Goal: Task Accomplishment & Management: Use online tool/utility

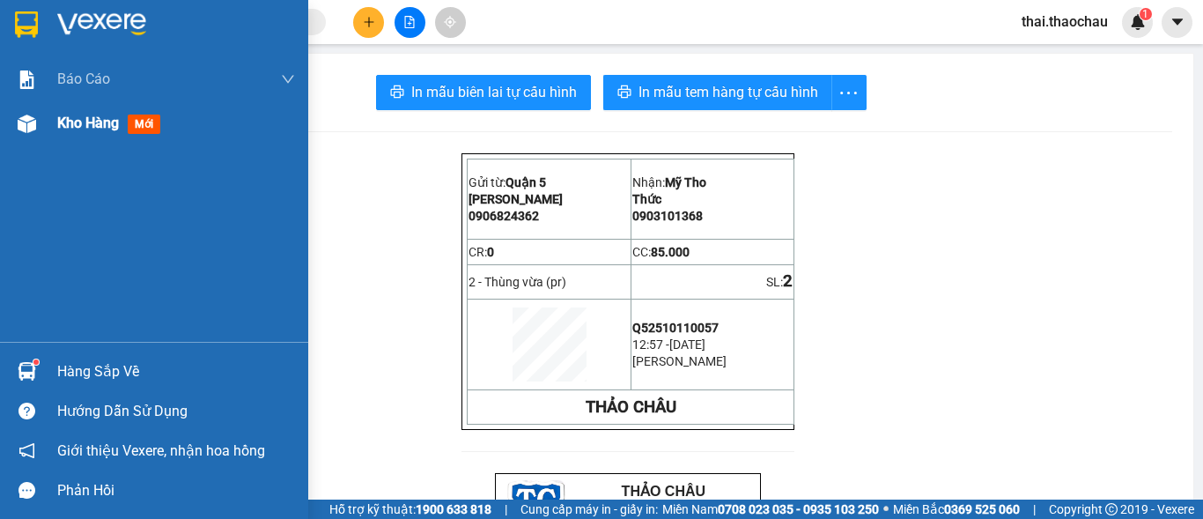
click at [63, 122] on span "Kho hàng" at bounding box center [88, 122] width 62 height 17
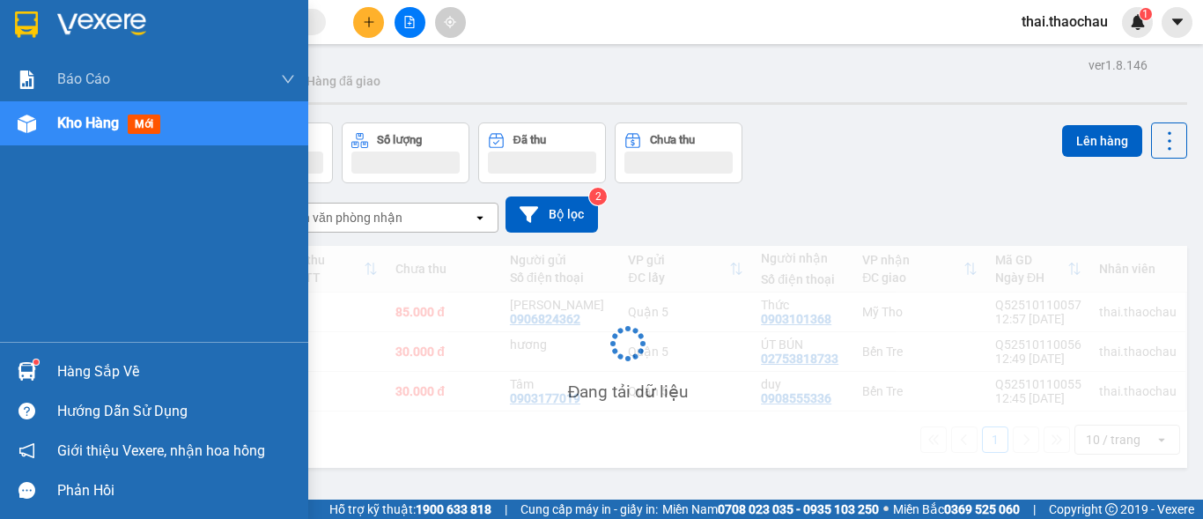
click at [64, 122] on span "Kho hàng" at bounding box center [88, 122] width 62 height 17
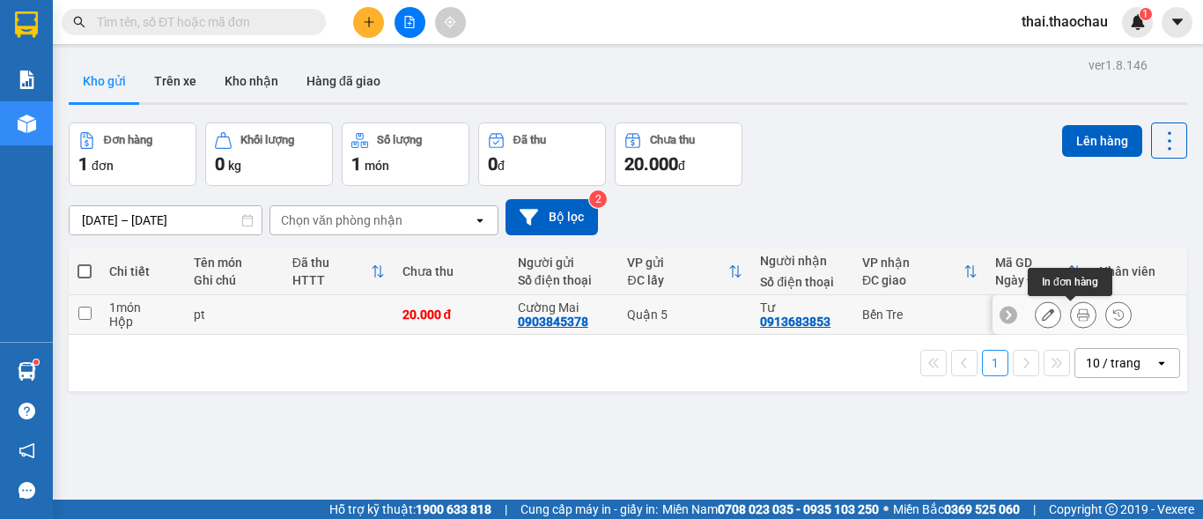
click at [1077, 311] on icon at bounding box center [1083, 314] width 12 height 12
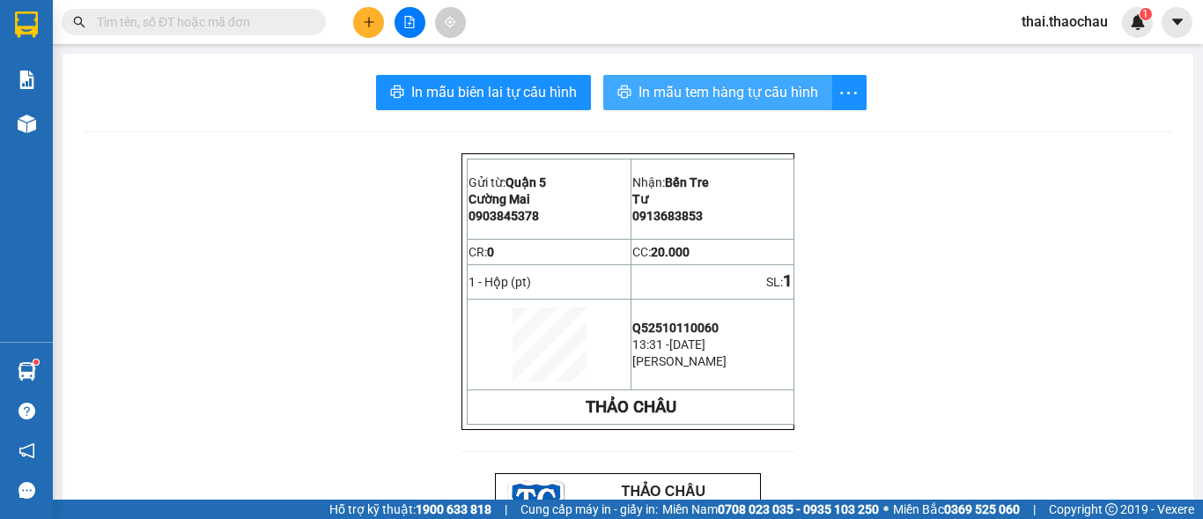
click at [683, 92] on span "In mẫu tem hàng tự cấu hình" at bounding box center [729, 92] width 180 height 22
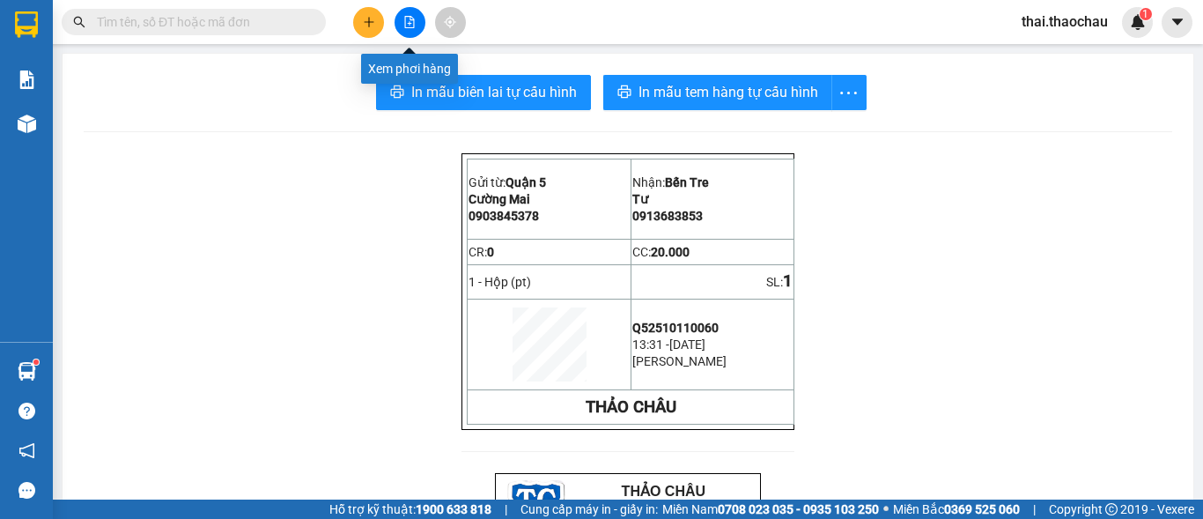
click at [417, 27] on button at bounding box center [410, 22] width 31 height 31
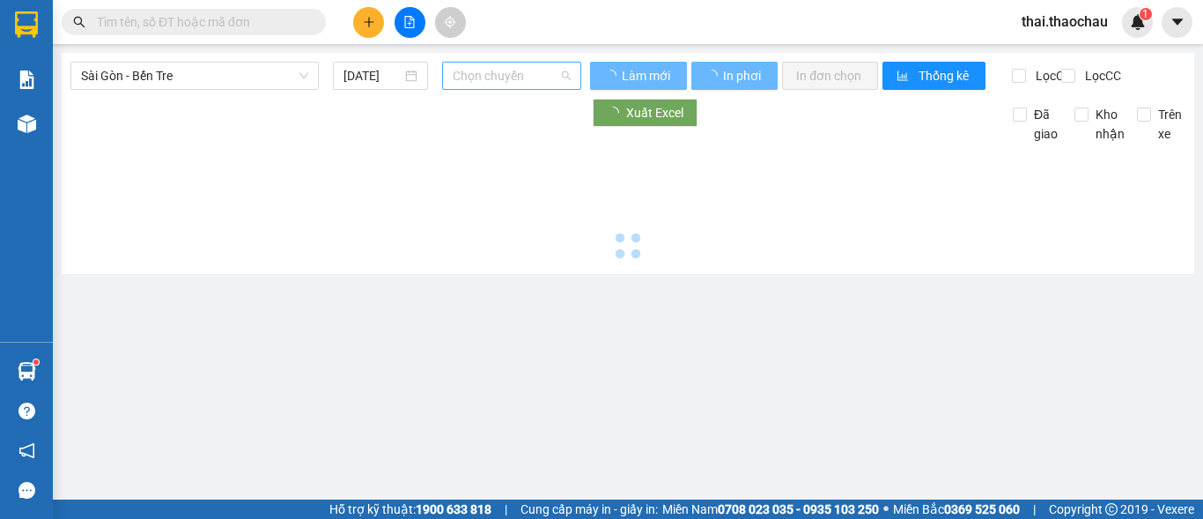
click at [498, 78] on span "Chọn chuyến" at bounding box center [512, 76] width 118 height 26
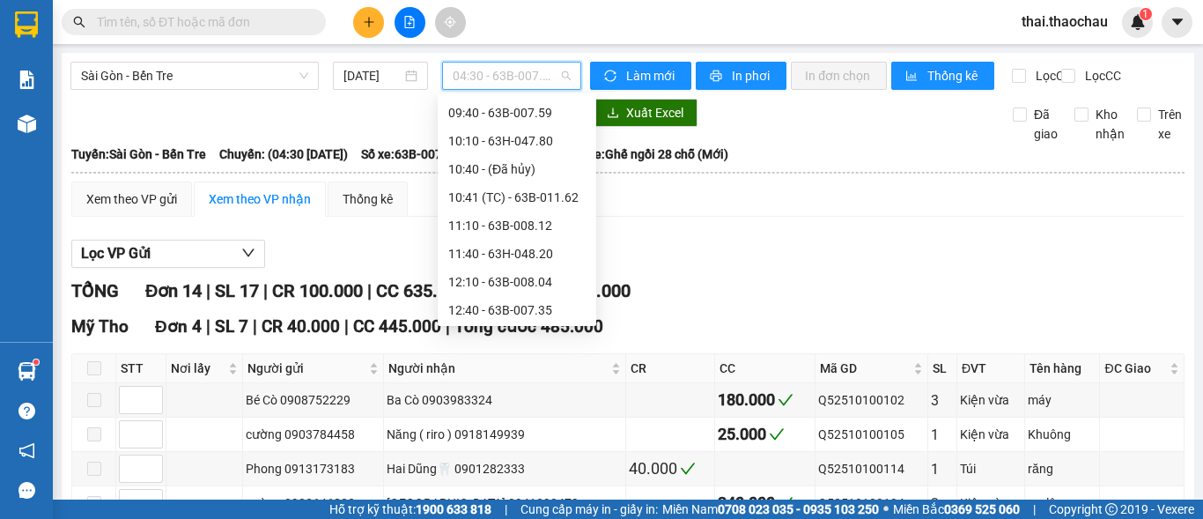
scroll to position [440, 0]
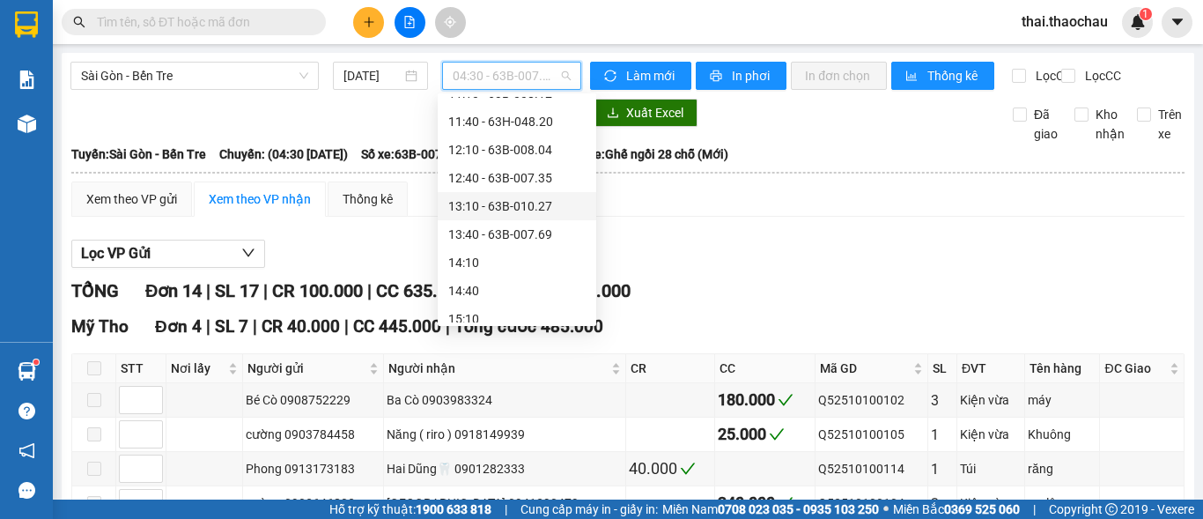
click at [524, 204] on div "13:10 - 63B-010.27" at bounding box center [516, 205] width 137 height 19
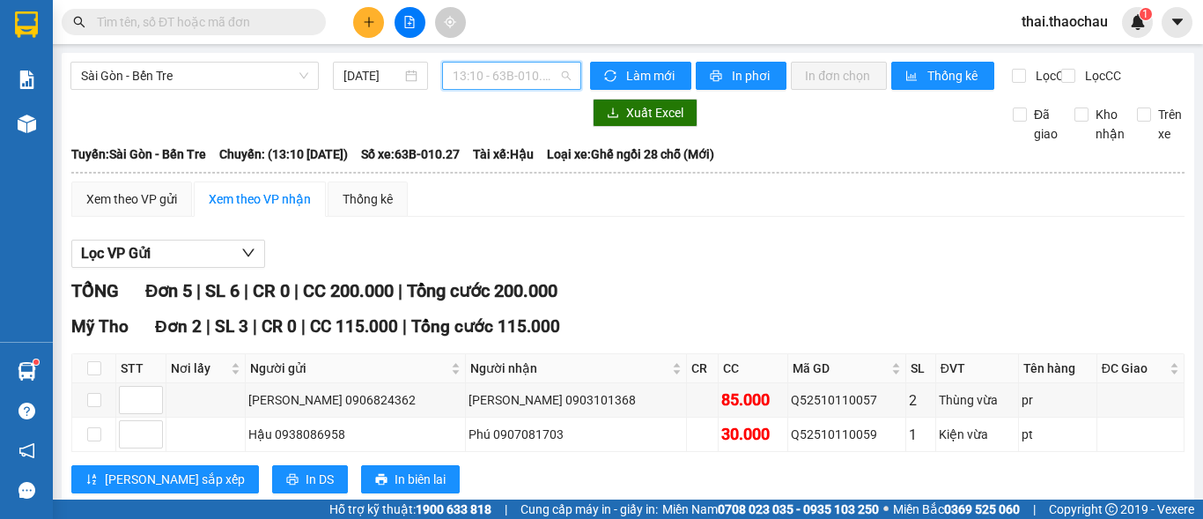
click at [521, 80] on span "13:10 - 63B-010.27" at bounding box center [512, 76] width 118 height 26
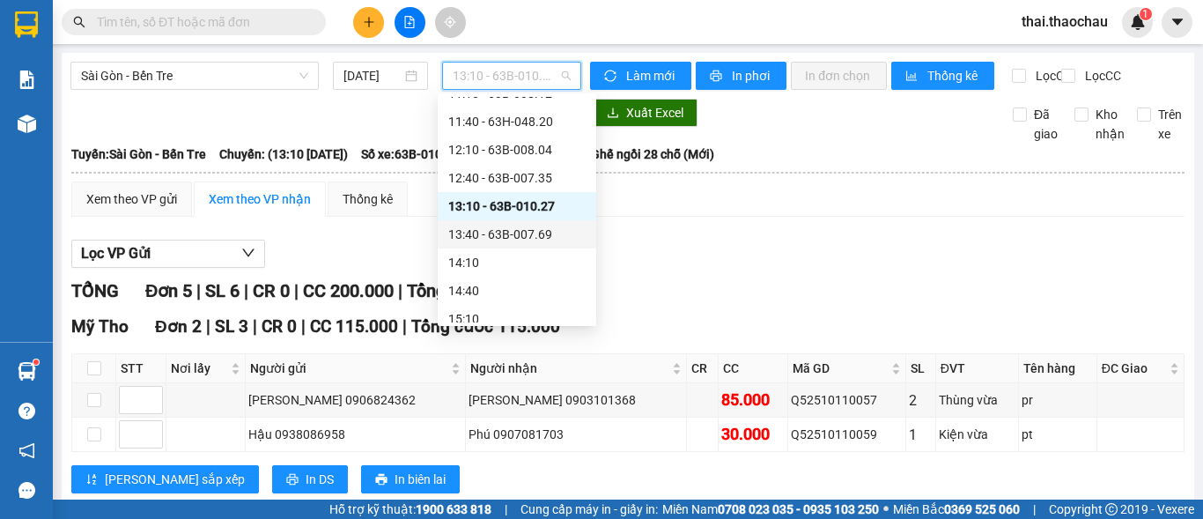
click at [531, 233] on div "13:40 - 63B-007.69" at bounding box center [516, 234] width 137 height 19
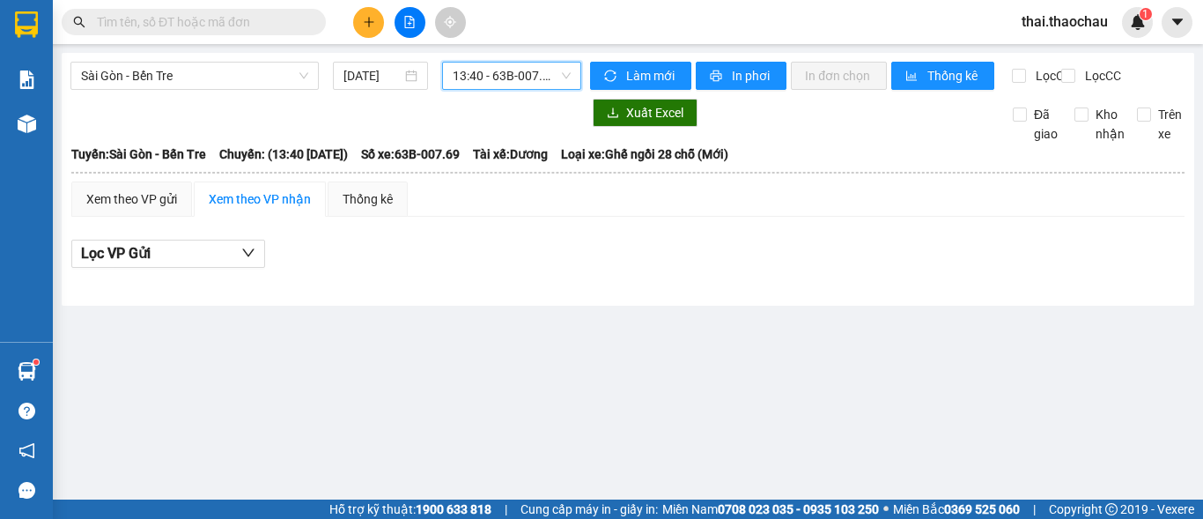
click at [497, 78] on span "13:40 - 63B-007.69" at bounding box center [512, 76] width 118 height 26
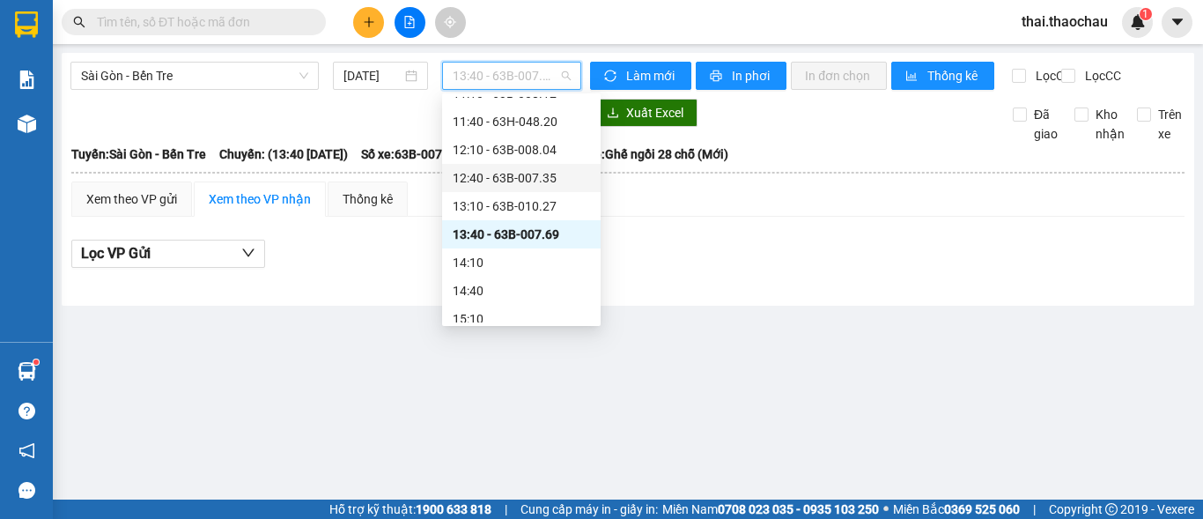
click at [511, 180] on div "12:40 - 63B-007.35" at bounding box center [521, 177] width 137 height 19
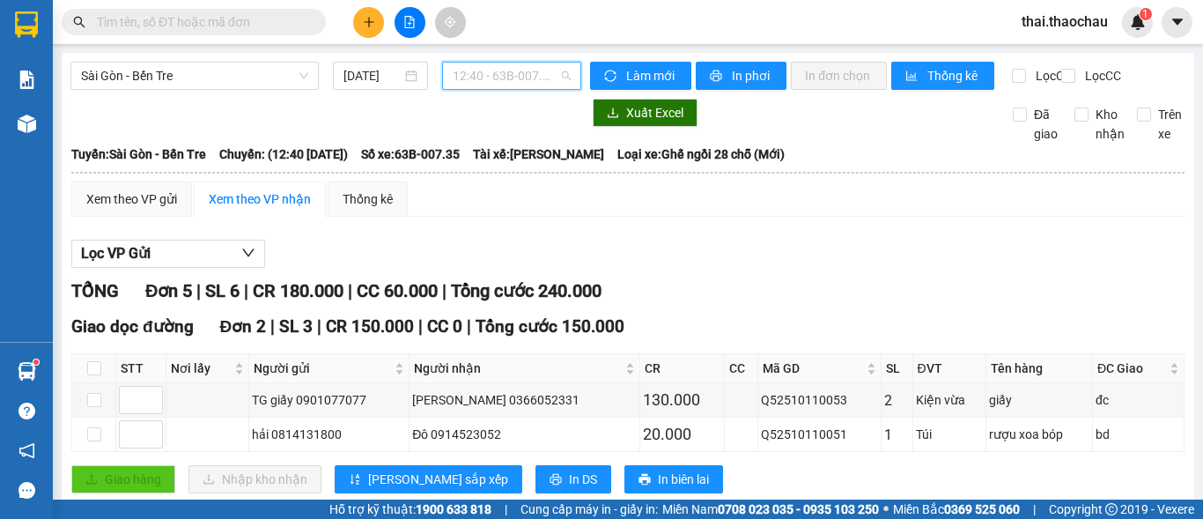
click at [486, 70] on span "12:40 - 63B-007.35" at bounding box center [512, 76] width 118 height 26
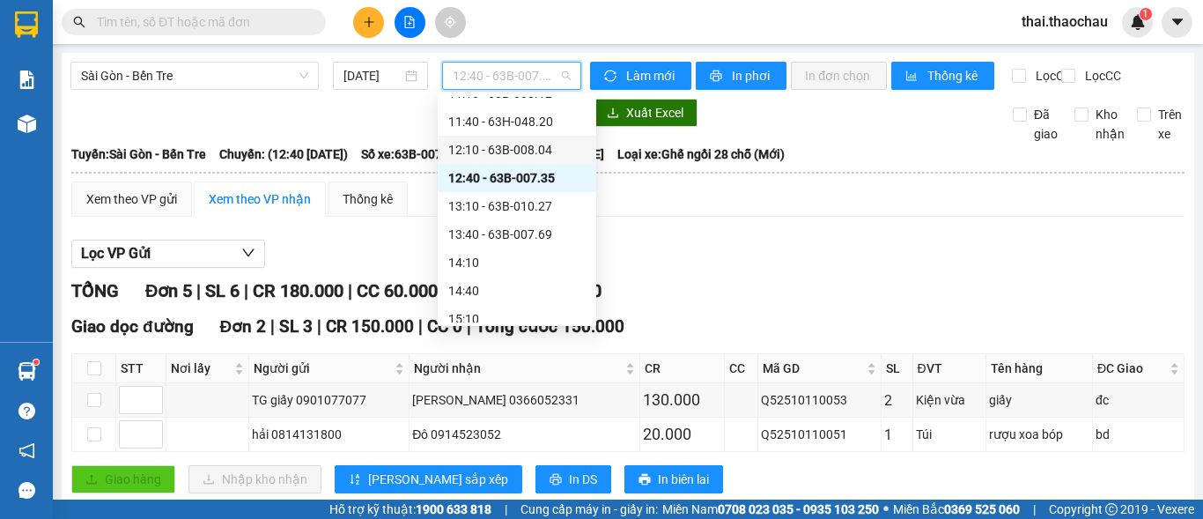
click at [502, 155] on div "12:10 - 63B-008.04" at bounding box center [516, 149] width 137 height 19
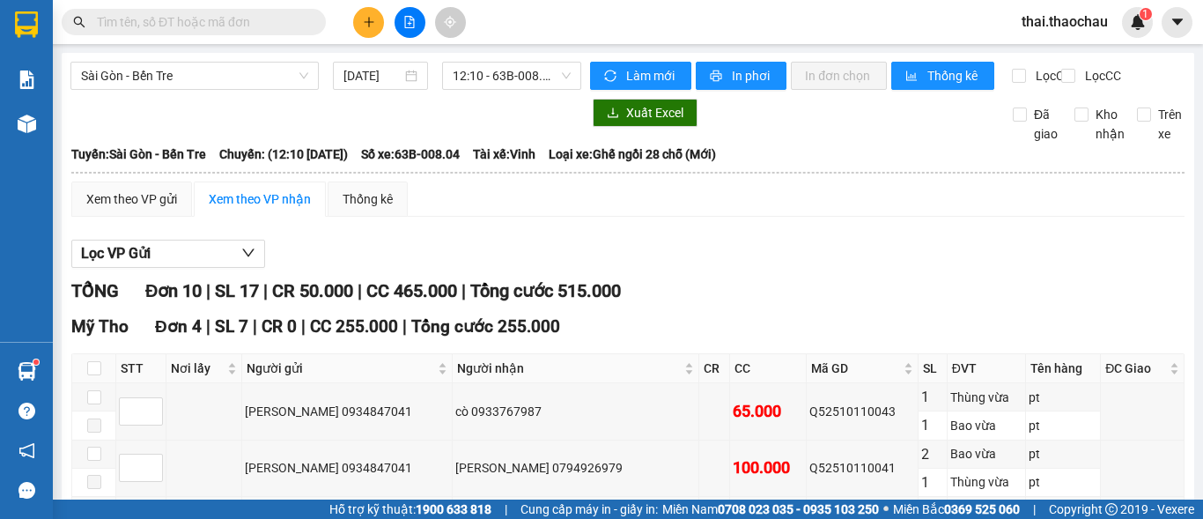
drag, startPoint x: 525, startPoint y: 68, endPoint x: 529, endPoint y: 103, distance: 35.5
click at [525, 69] on span "12:10 - 63B-008.04" at bounding box center [512, 76] width 118 height 26
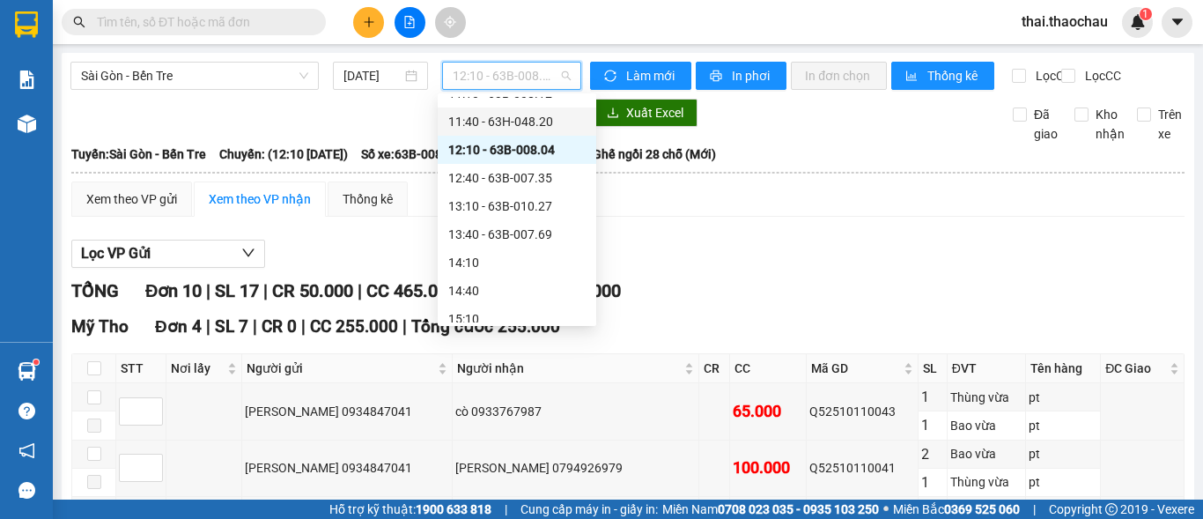
click at [534, 127] on div "11:40 - 63H-048.20" at bounding box center [516, 121] width 137 height 19
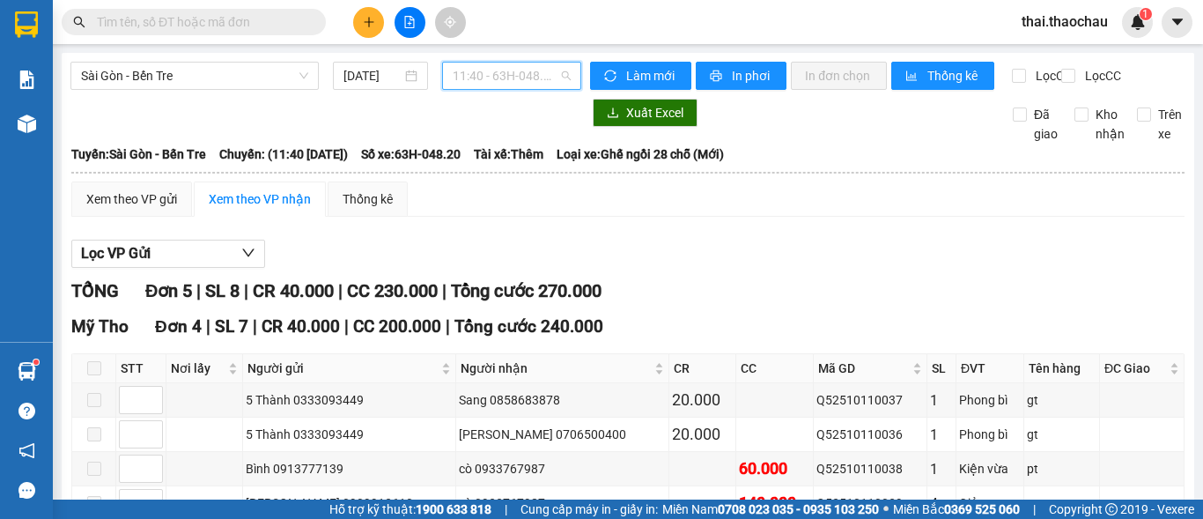
click at [500, 65] on span "11:40 - 63H-048.20" at bounding box center [512, 76] width 118 height 26
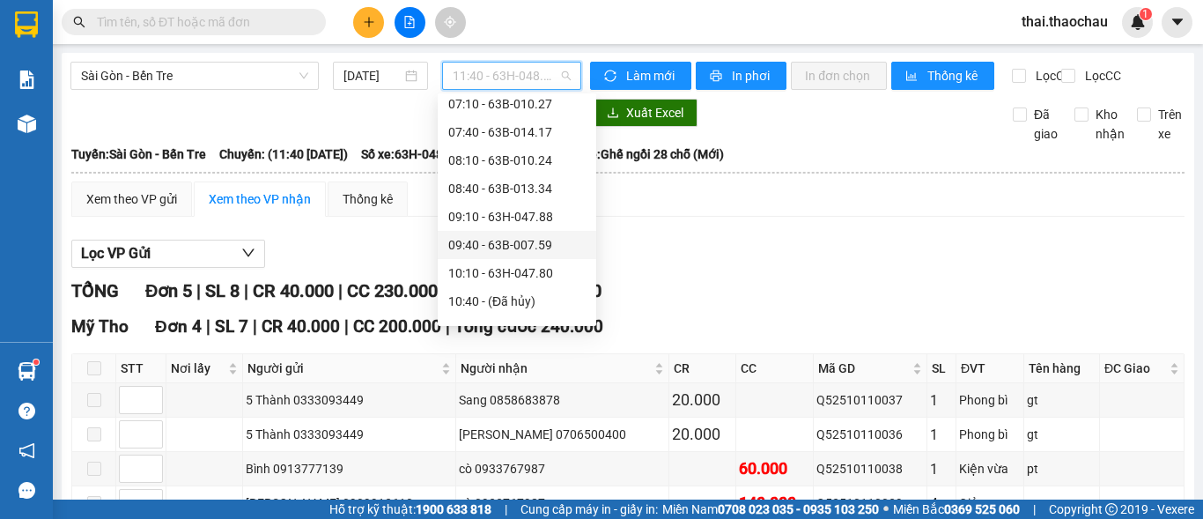
scroll to position [440, 0]
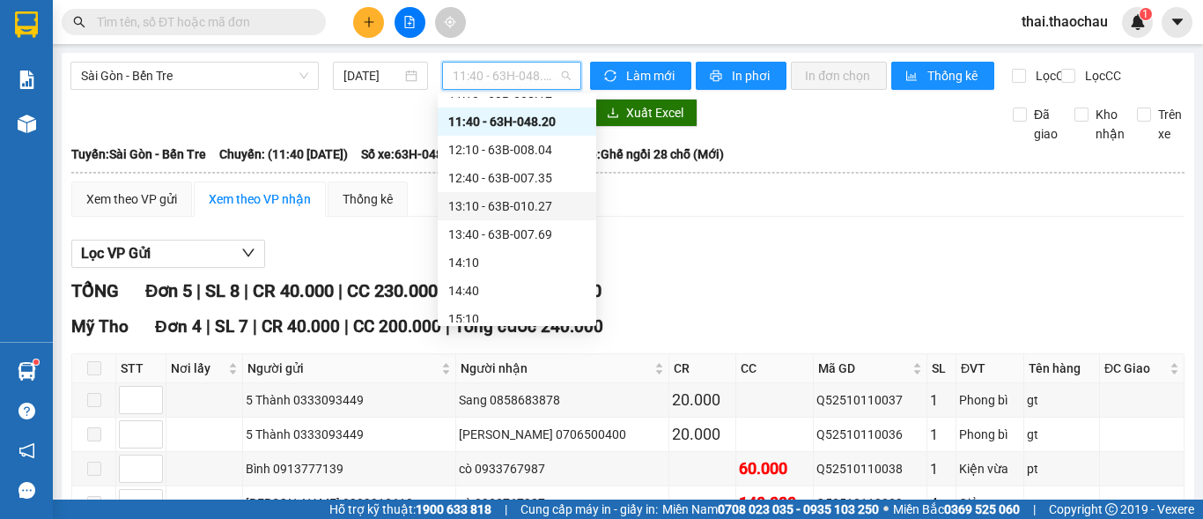
click at [536, 195] on div "13:10 - 63B-010.27" at bounding box center [517, 206] width 159 height 28
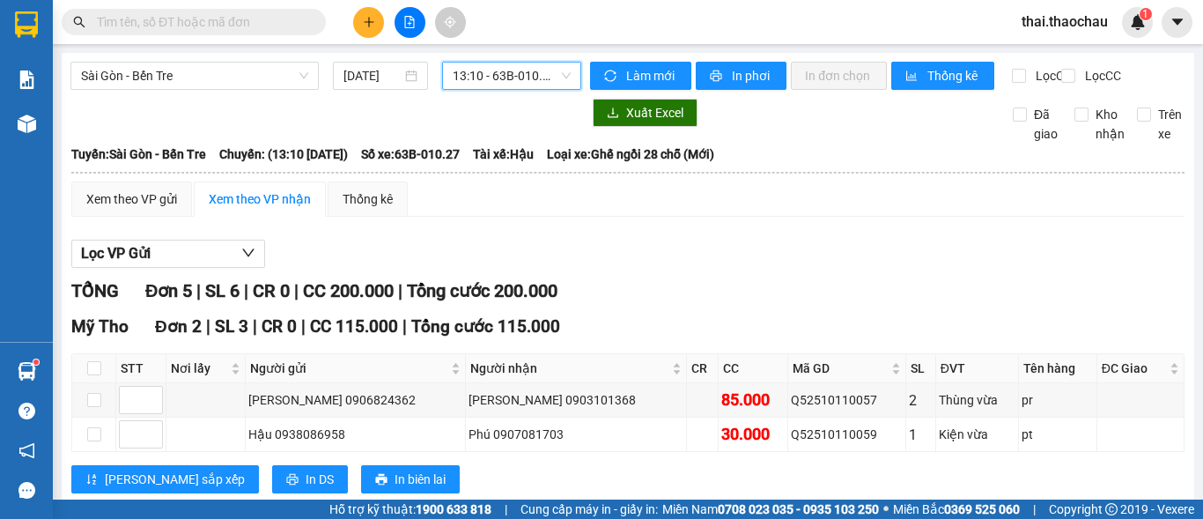
click at [531, 85] on span "13:10 - 63B-010.27" at bounding box center [512, 76] width 118 height 26
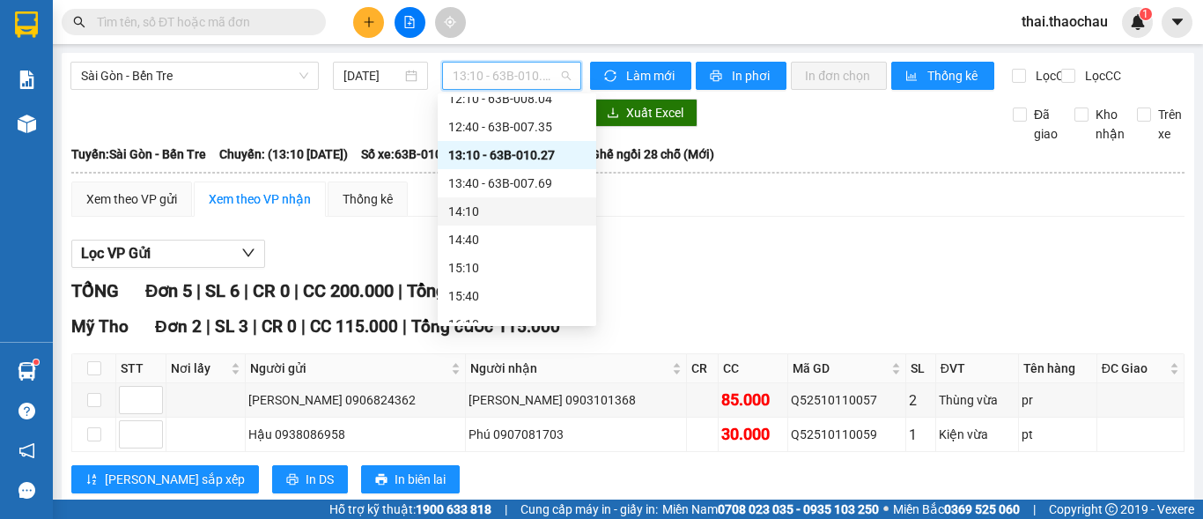
scroll to position [528, 0]
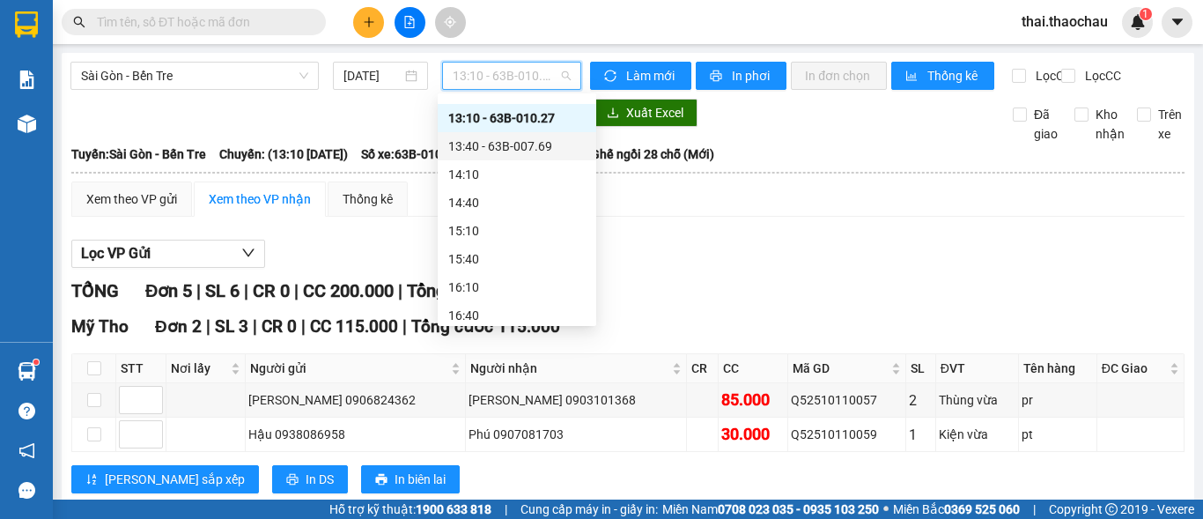
click at [536, 145] on div "13:40 - 63B-007.69" at bounding box center [516, 146] width 137 height 19
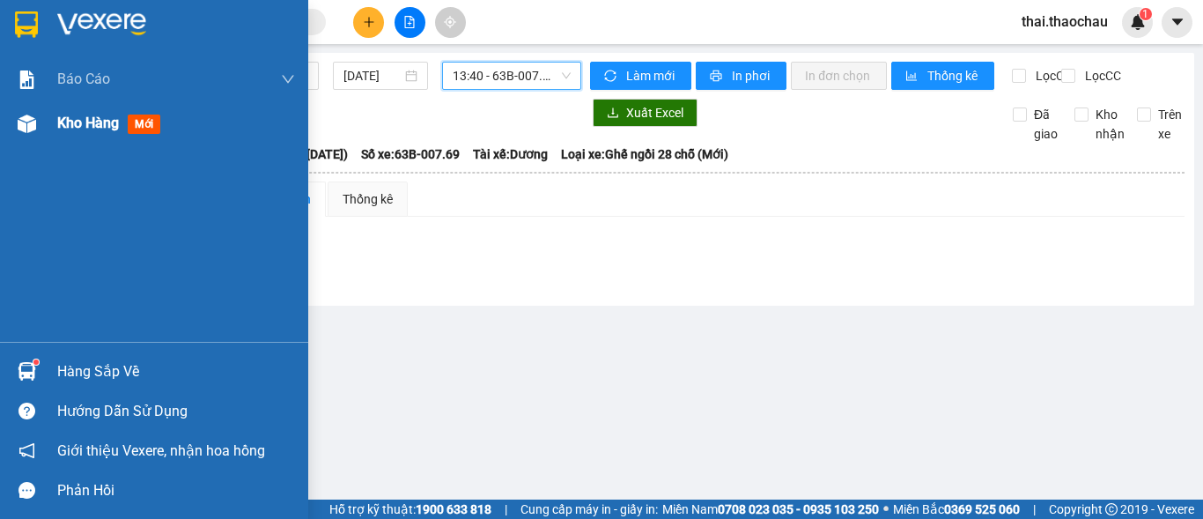
click at [32, 129] on img at bounding box center [27, 123] width 18 height 18
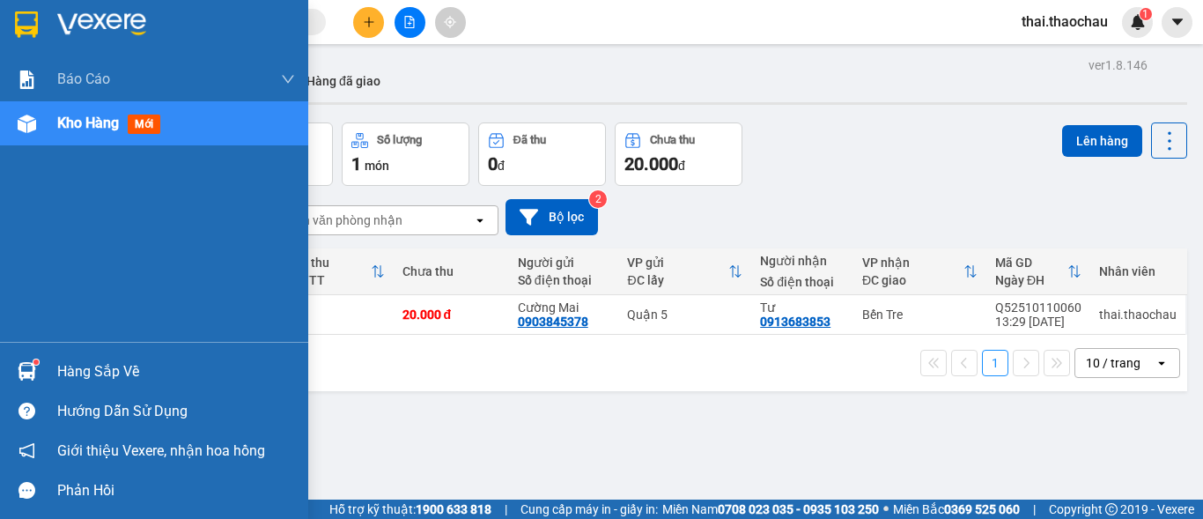
drag, startPoint x: 68, startPoint y: 358, endPoint x: 78, endPoint y: 355, distance: 10.9
click at [68, 357] on div "Hàng sắp về" at bounding box center [154, 371] width 308 height 40
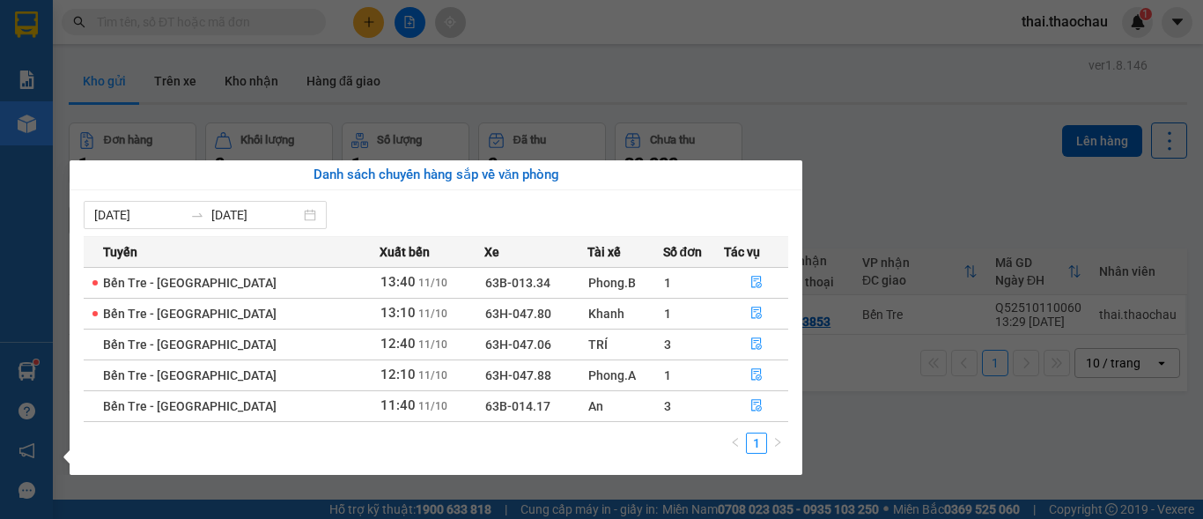
click at [890, 159] on section "Kết quả tìm kiếm ( 0 ) Bộ lọc No Data thai.thaochau 1 Báo cáo Báo cáo dòng tiền…" at bounding box center [601, 259] width 1203 height 519
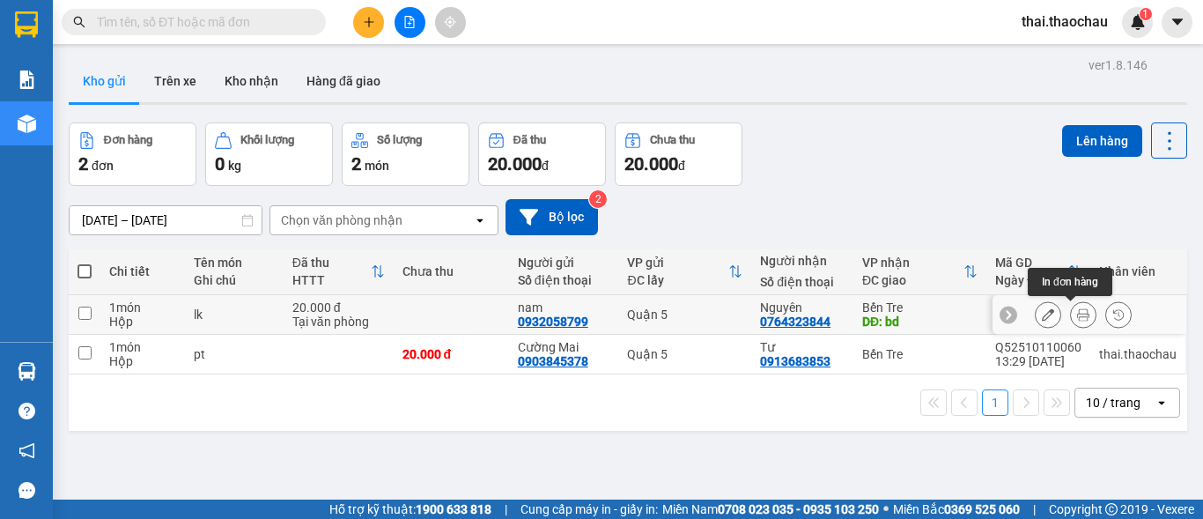
click at [1077, 310] on icon at bounding box center [1083, 314] width 12 height 12
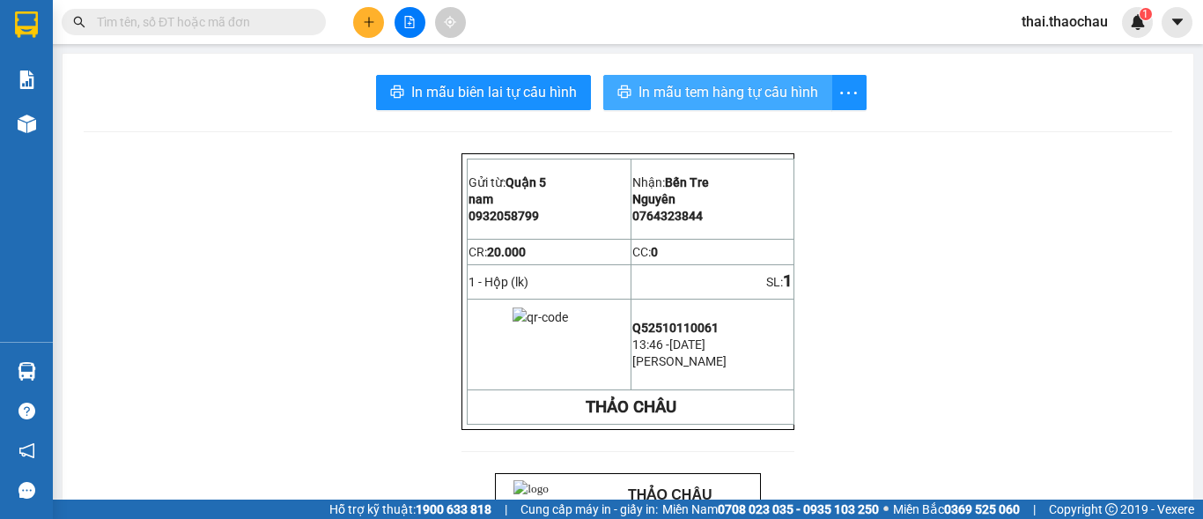
click at [708, 89] on span "In mẫu tem hàng tự cấu hình" at bounding box center [729, 92] width 180 height 22
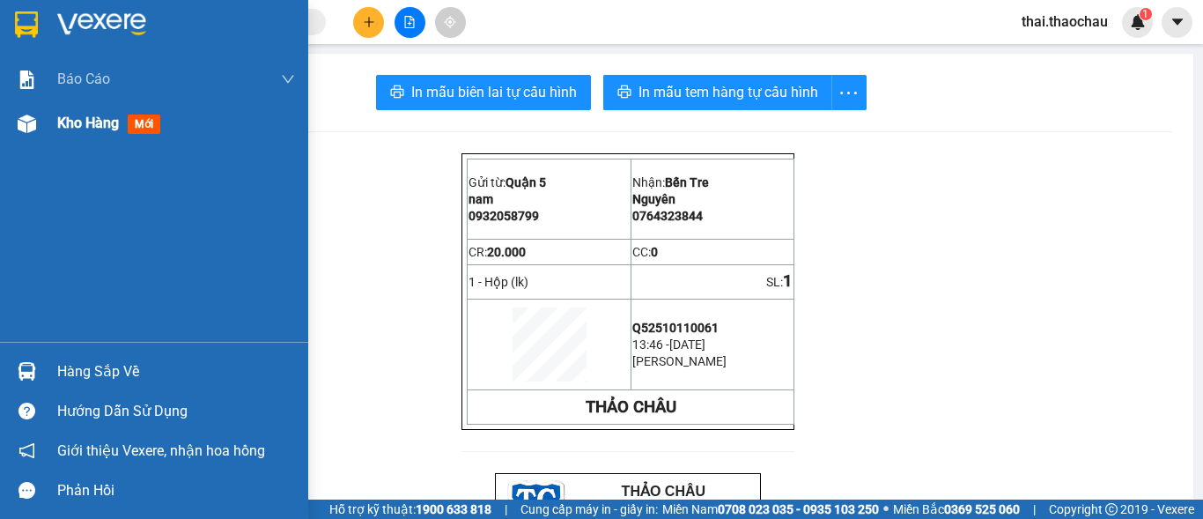
click at [73, 124] on span "Kho hàng" at bounding box center [88, 122] width 62 height 17
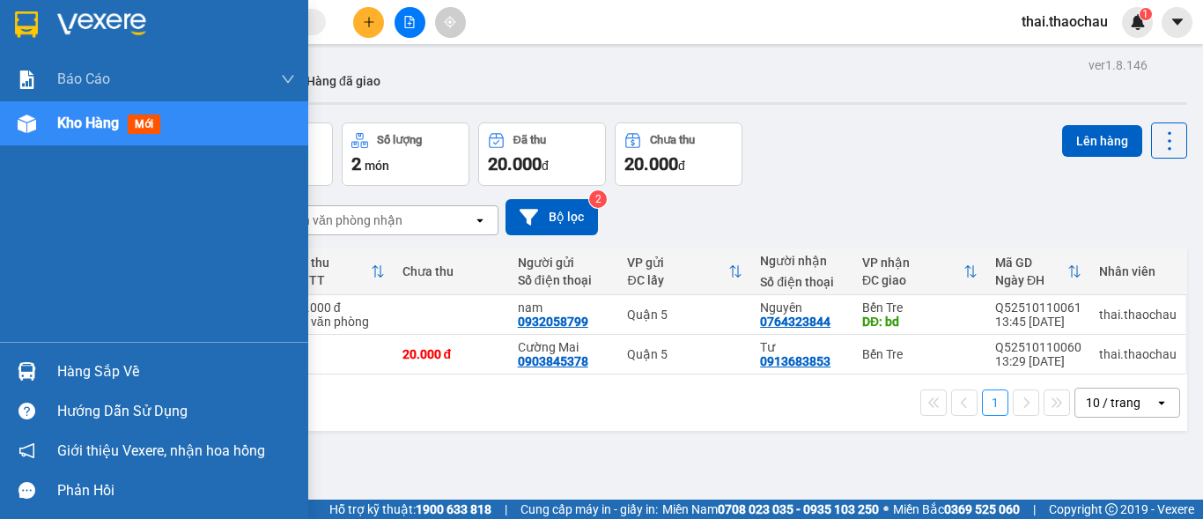
click at [26, 127] on img at bounding box center [27, 123] width 18 height 18
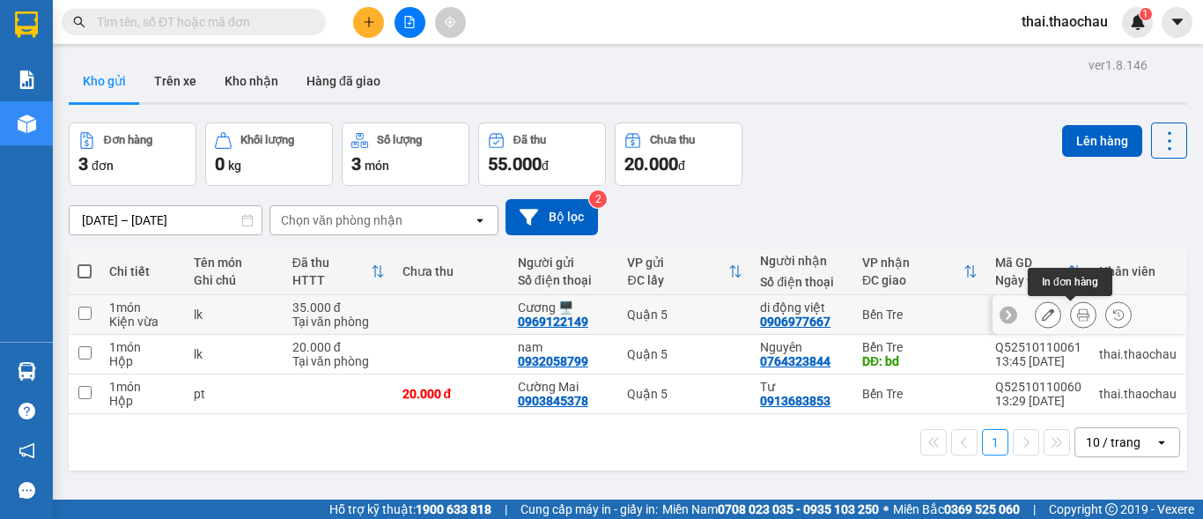
click at [1072, 322] on button at bounding box center [1083, 314] width 25 height 31
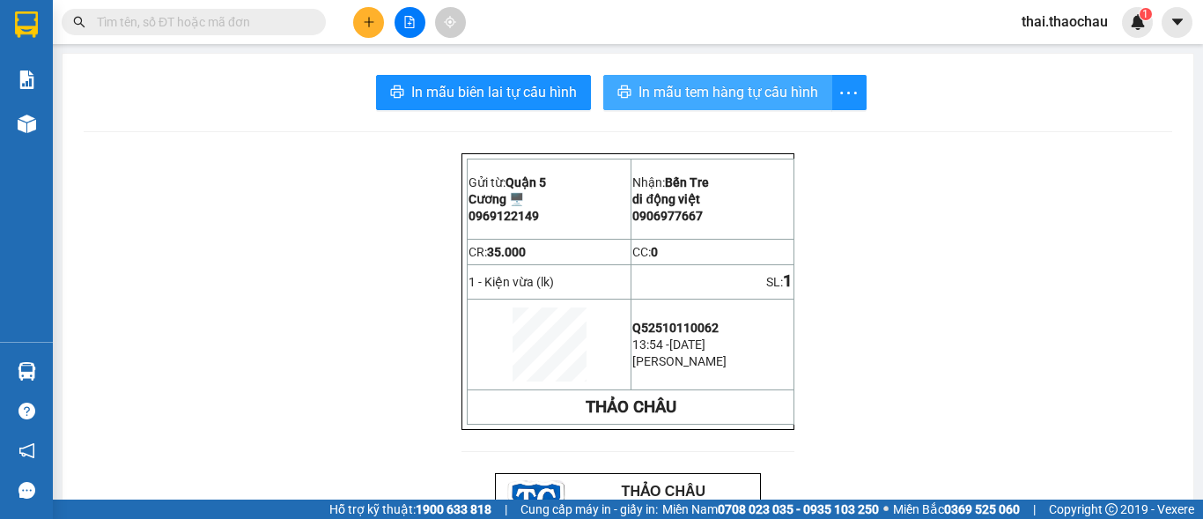
click at [758, 107] on button "In mẫu tem hàng tự cấu hình" at bounding box center [717, 92] width 229 height 35
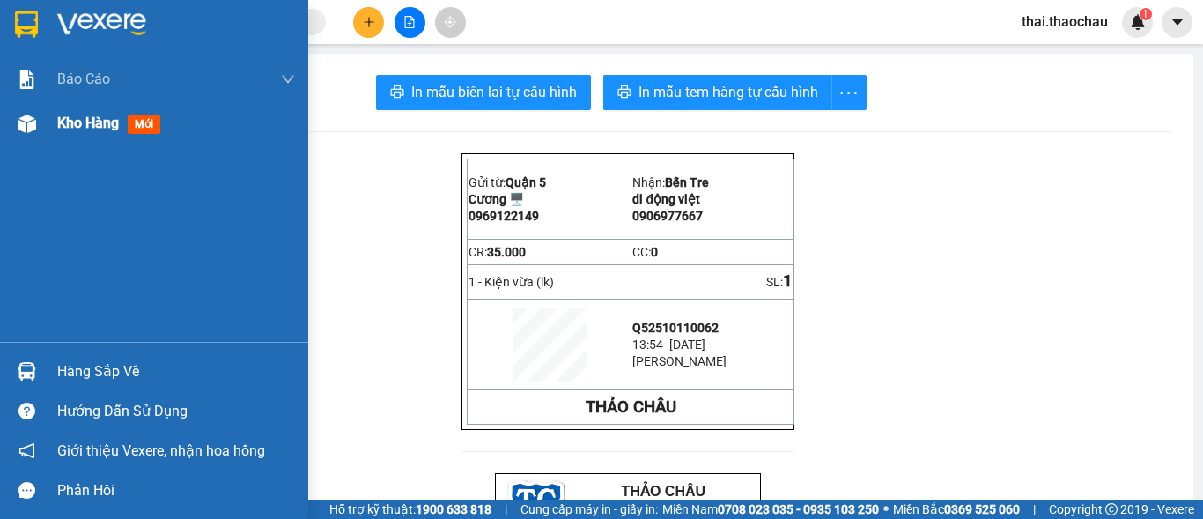
click at [31, 127] on img at bounding box center [27, 123] width 18 height 18
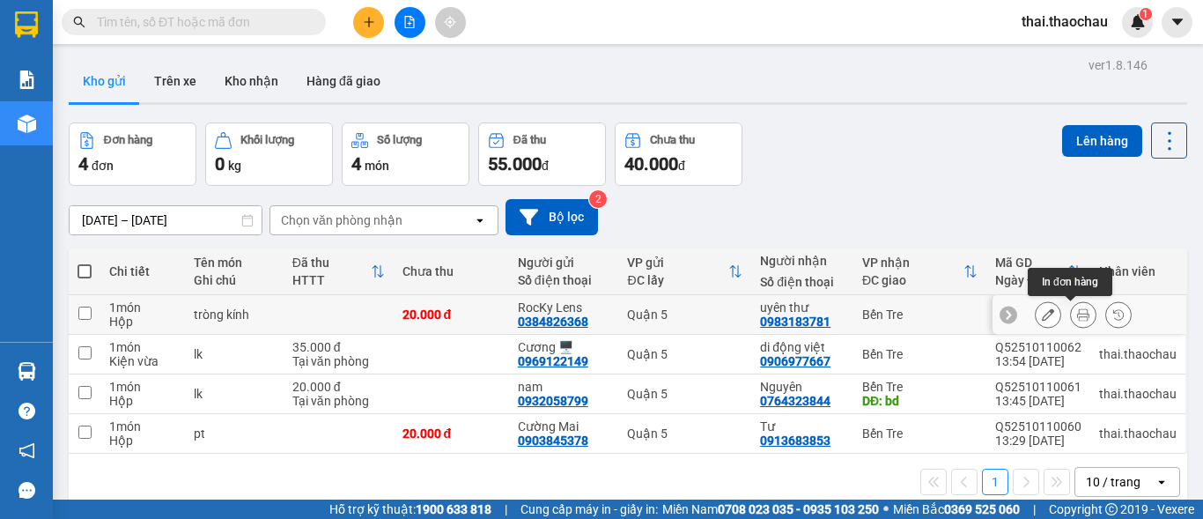
click at [1071, 316] on button at bounding box center [1083, 314] width 25 height 31
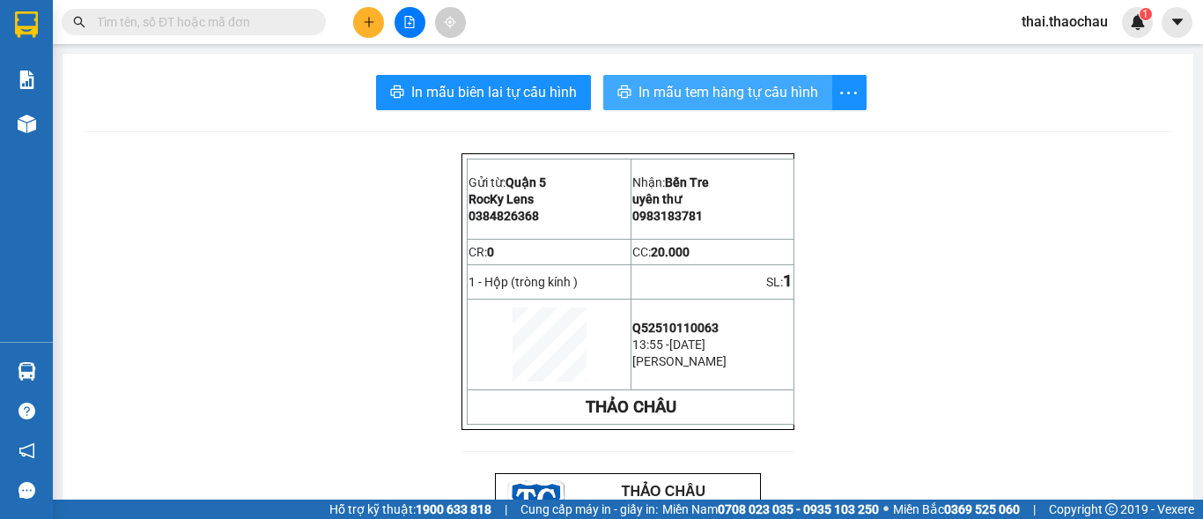
click at [764, 92] on span "In mẫu tem hàng tự cấu hình" at bounding box center [729, 92] width 180 height 22
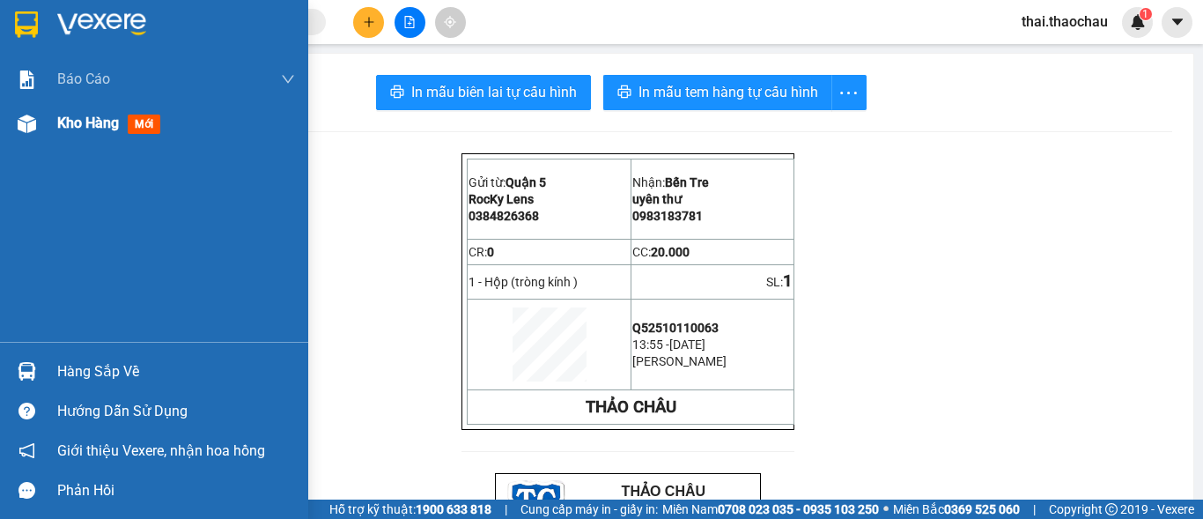
click at [20, 125] on img at bounding box center [27, 123] width 18 height 18
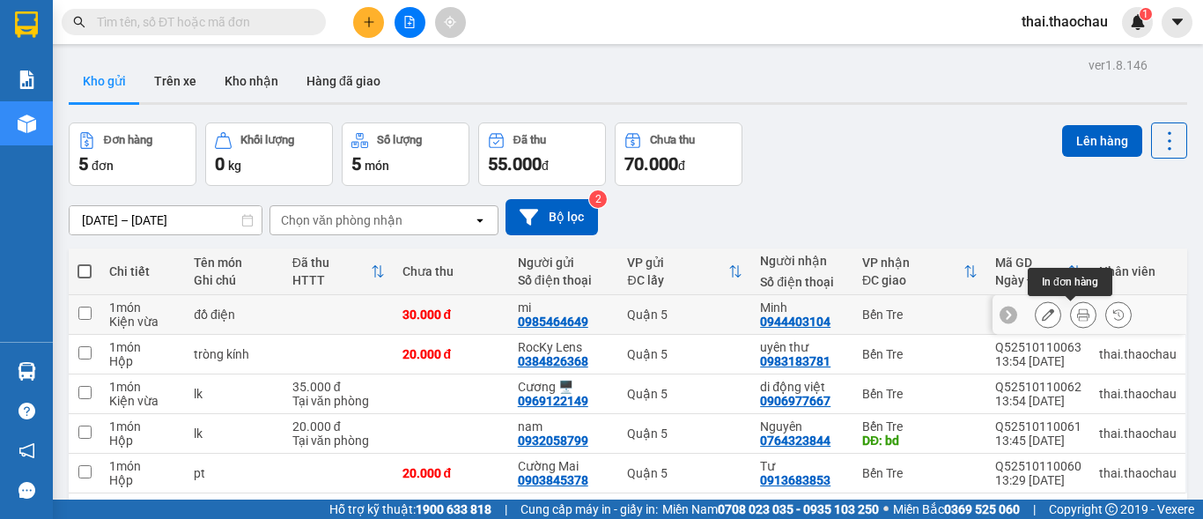
click at [1075, 321] on button at bounding box center [1083, 314] width 25 height 31
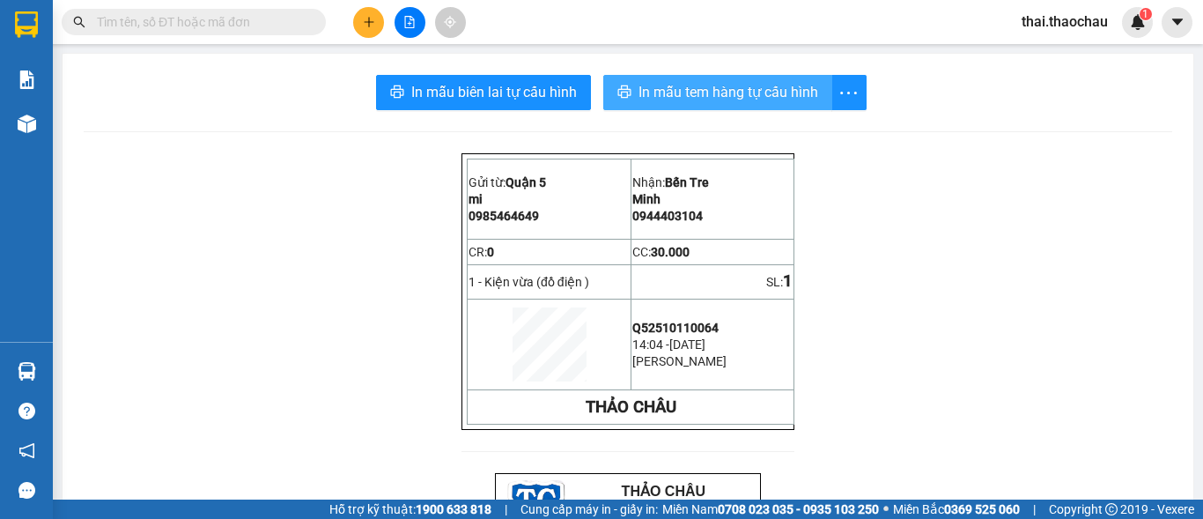
click at [743, 92] on span "In mẫu tem hàng tự cấu hình" at bounding box center [729, 92] width 180 height 22
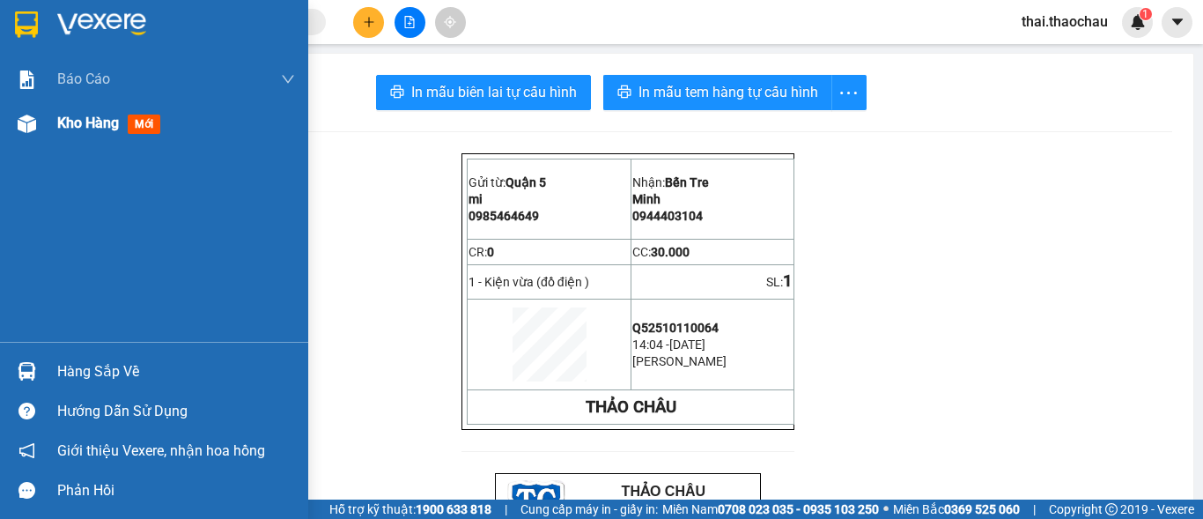
click at [18, 122] on img at bounding box center [27, 123] width 18 height 18
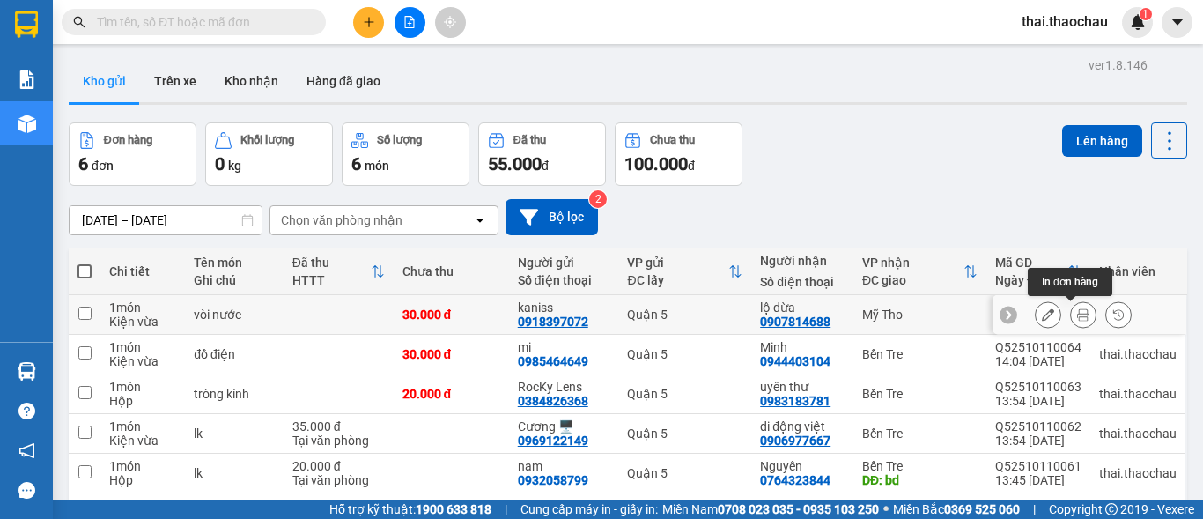
click at [1077, 314] on icon at bounding box center [1083, 314] width 12 height 12
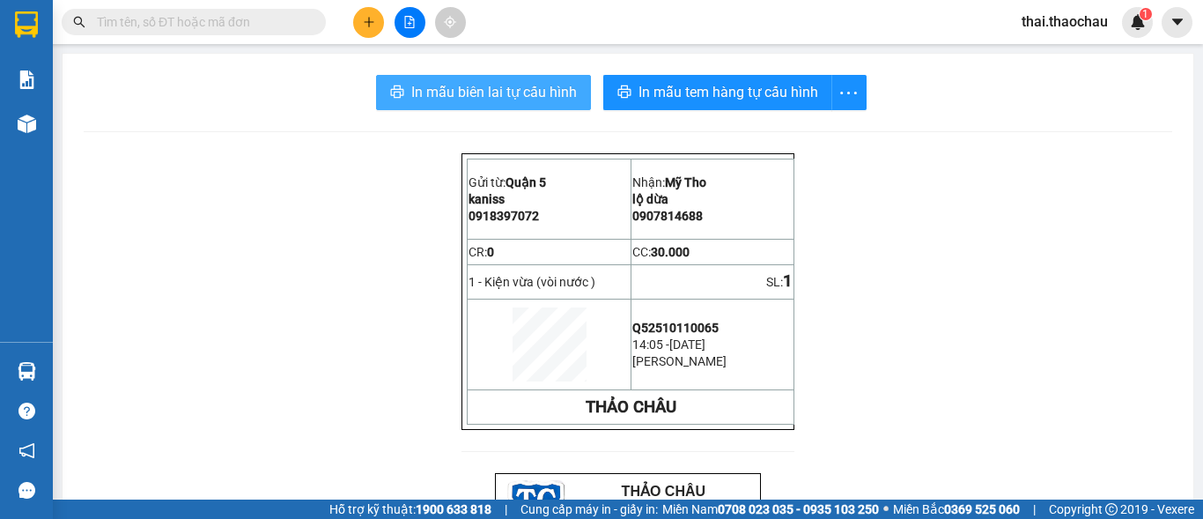
click at [448, 84] on span "In mẫu biên lai tự cấu hình" at bounding box center [494, 92] width 166 height 22
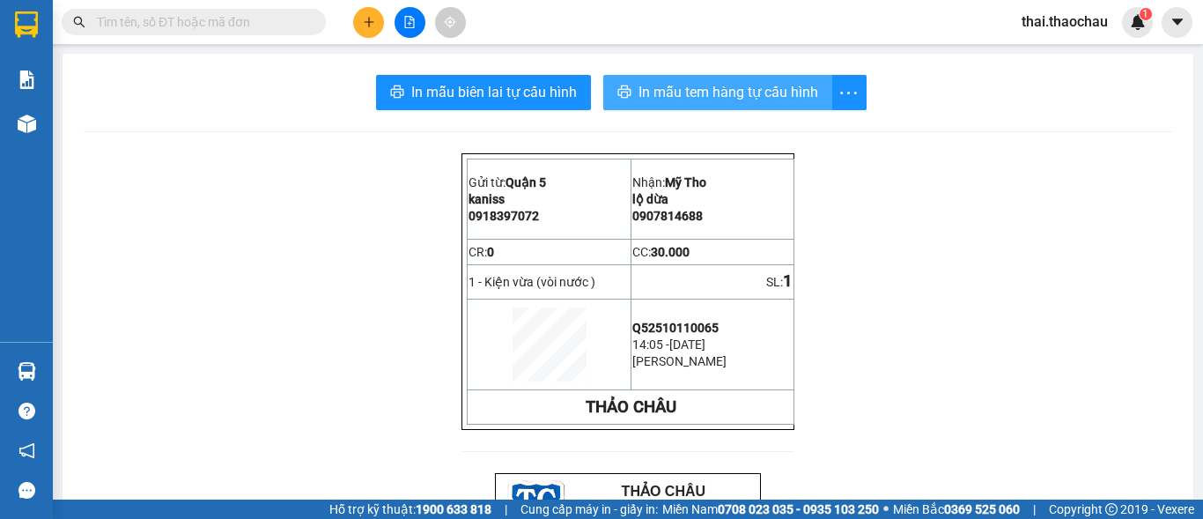
click at [749, 83] on span "In mẫu tem hàng tự cấu hình" at bounding box center [729, 92] width 180 height 22
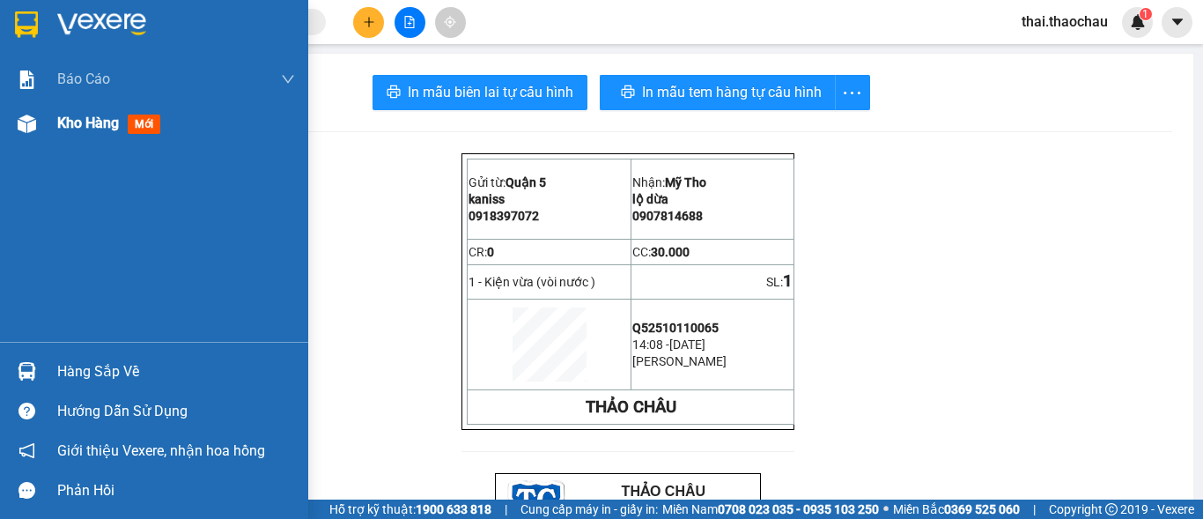
click at [27, 125] on img at bounding box center [27, 123] width 18 height 18
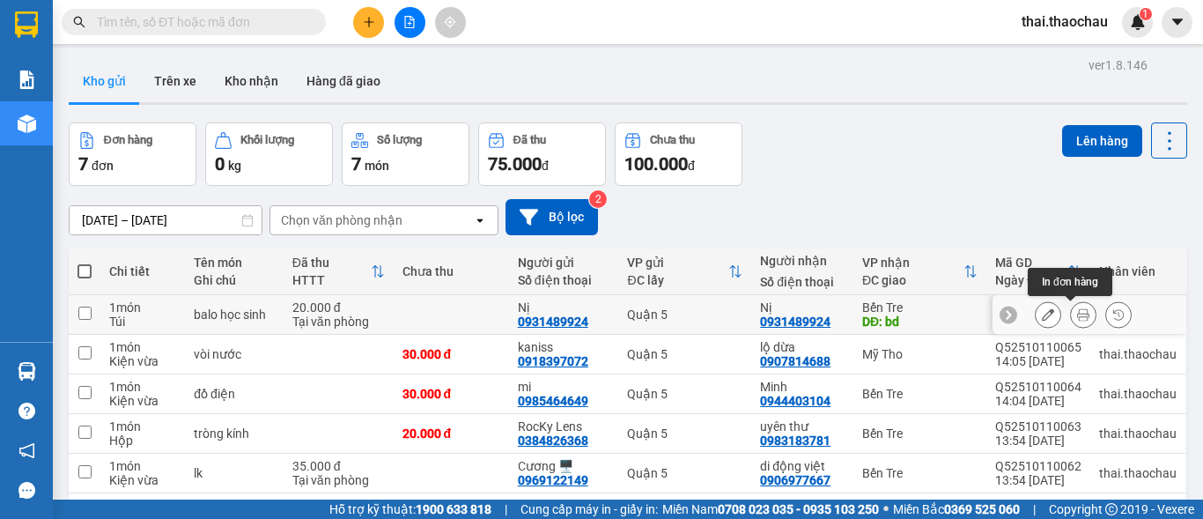
click at [1077, 323] on button at bounding box center [1083, 314] width 25 height 31
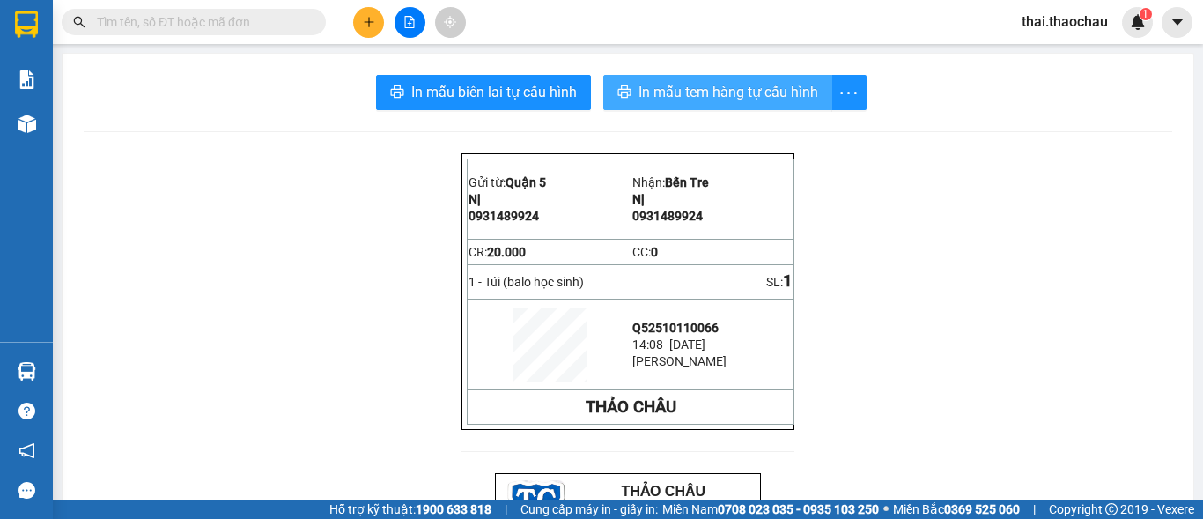
click at [708, 95] on span "In mẫu tem hàng tự cấu hình" at bounding box center [729, 92] width 180 height 22
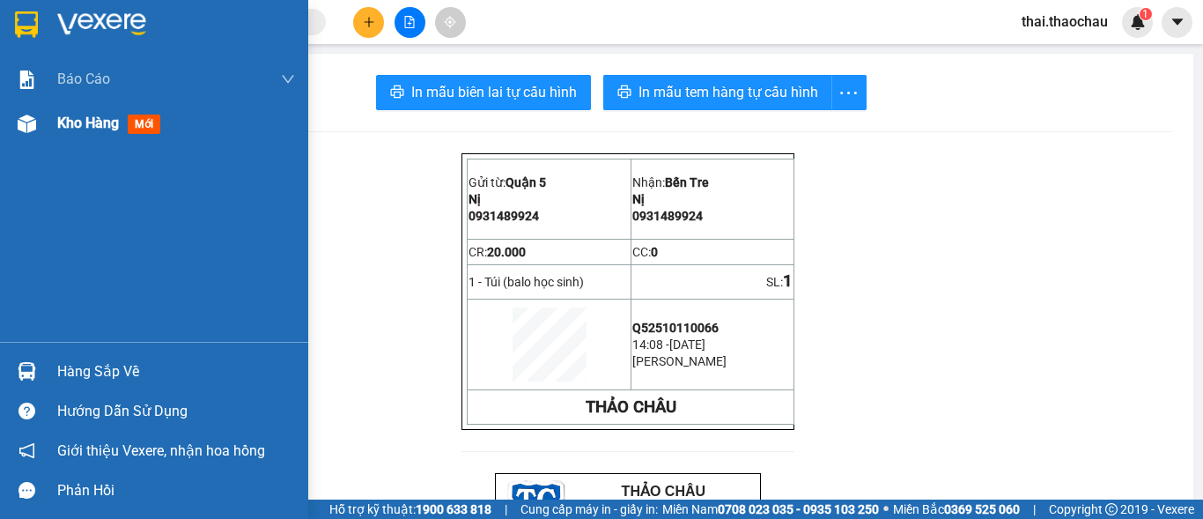
click at [75, 134] on div "Kho hàng mới" at bounding box center [112, 123] width 110 height 22
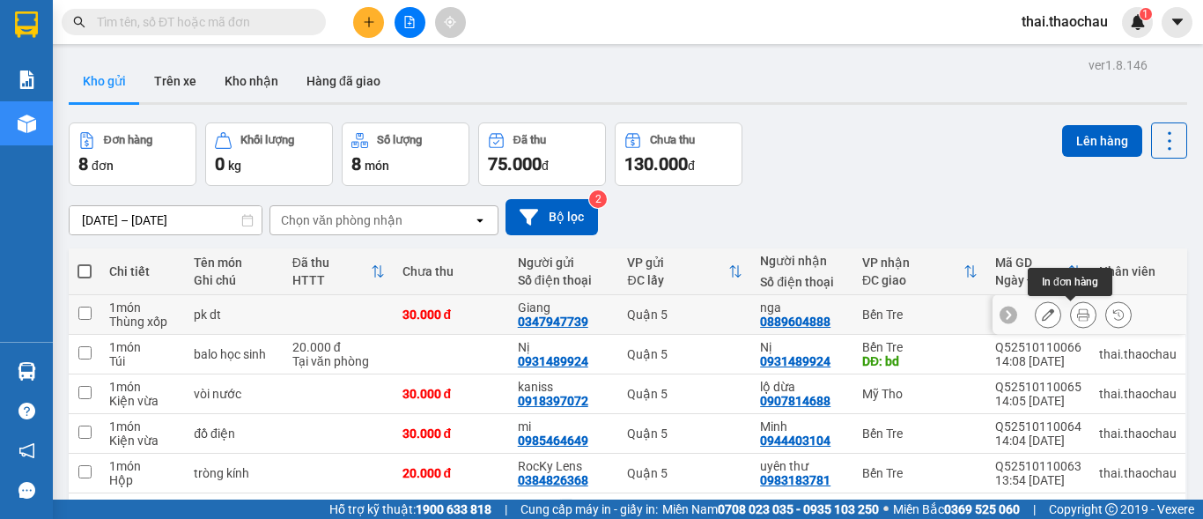
click at [1077, 312] on icon at bounding box center [1083, 314] width 12 height 12
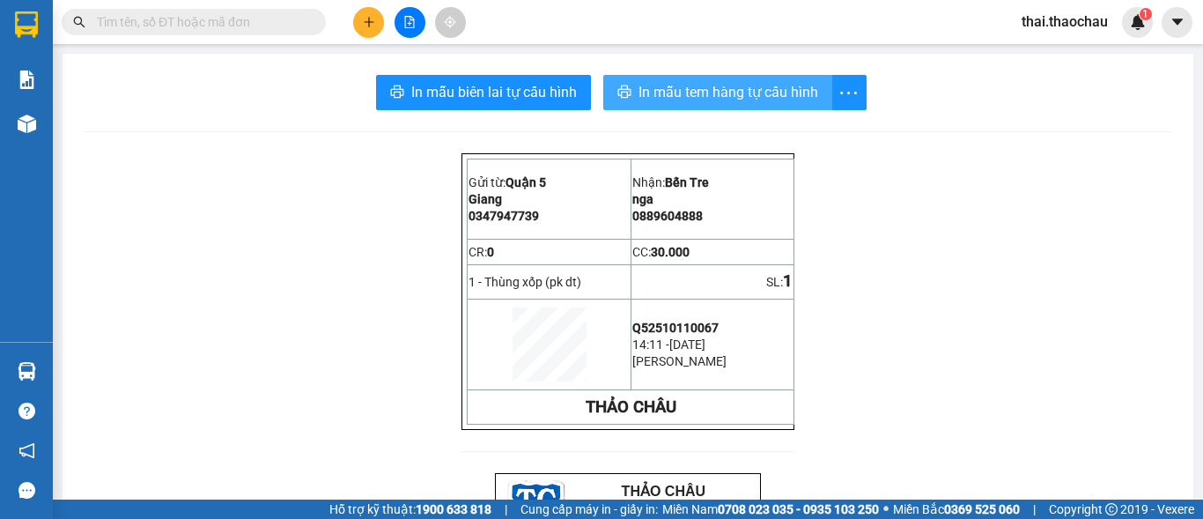
click at [811, 85] on button "In mẫu tem hàng tự cấu hình" at bounding box center [717, 92] width 229 height 35
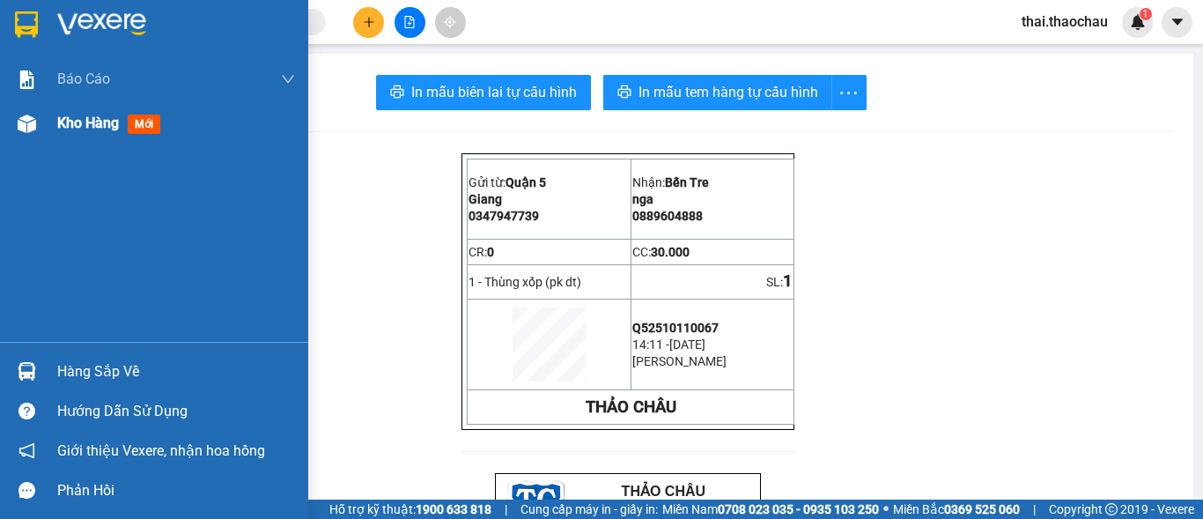
click at [26, 128] on img at bounding box center [27, 123] width 18 height 18
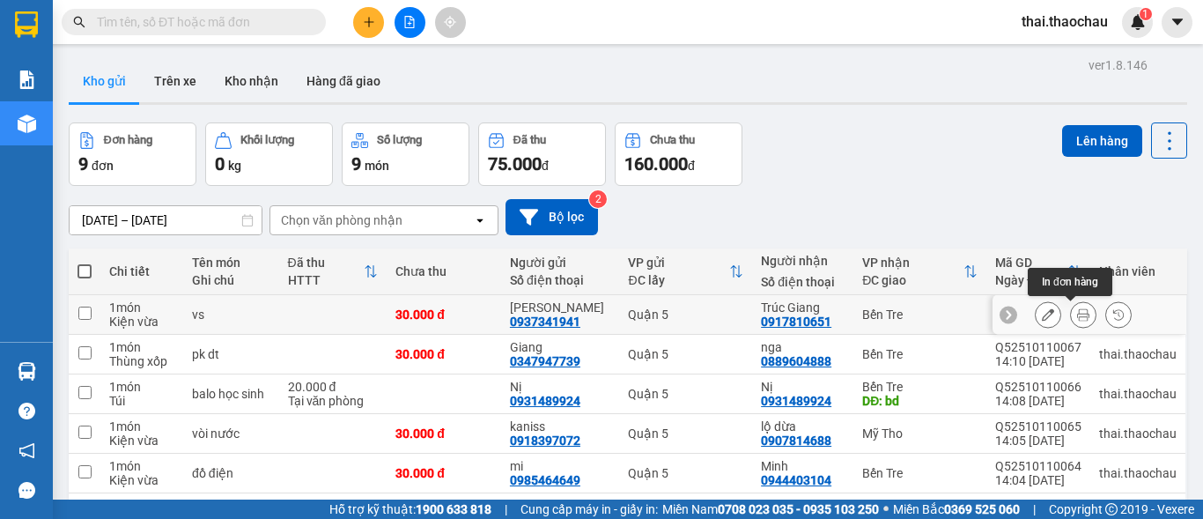
click at [1077, 316] on icon at bounding box center [1083, 314] width 12 height 12
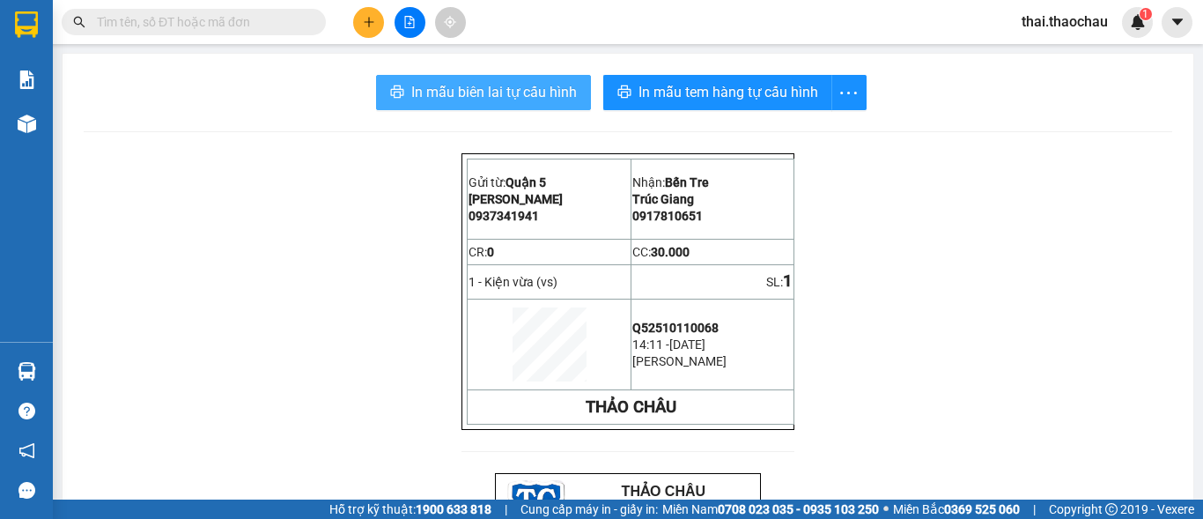
click at [454, 85] on span "In mẫu biên lai tự cấu hình" at bounding box center [494, 92] width 166 height 22
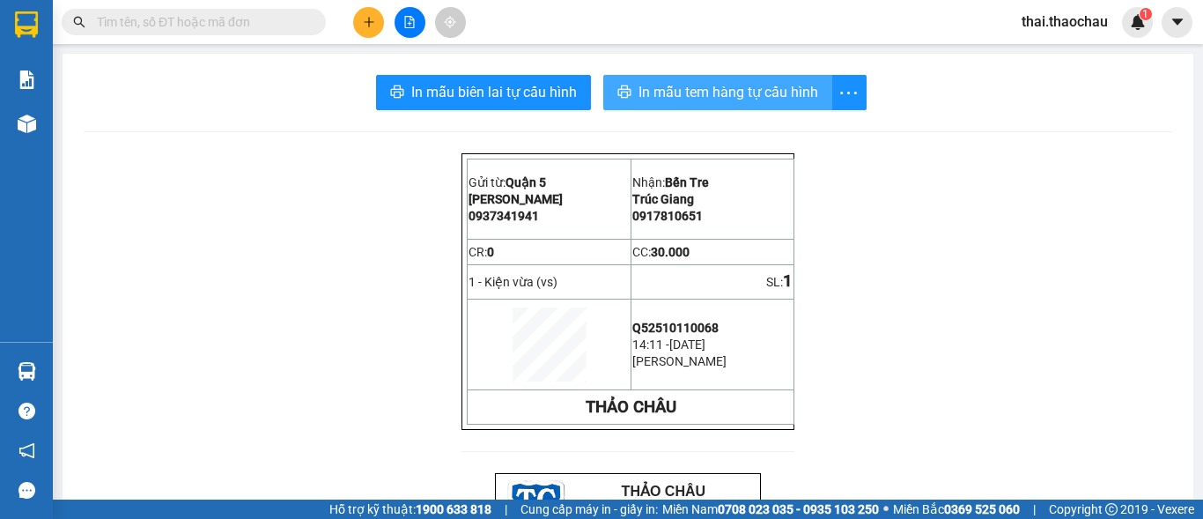
click at [705, 84] on span "In mẫu tem hàng tự cấu hình" at bounding box center [729, 92] width 180 height 22
